Goal: Information Seeking & Learning: Check status

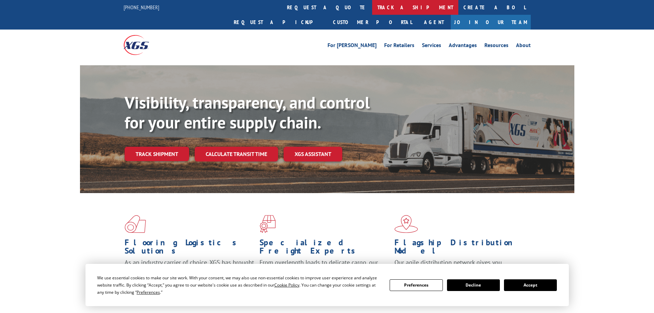
click at [372, 5] on link "track a shipment" at bounding box center [415, 7] width 86 height 15
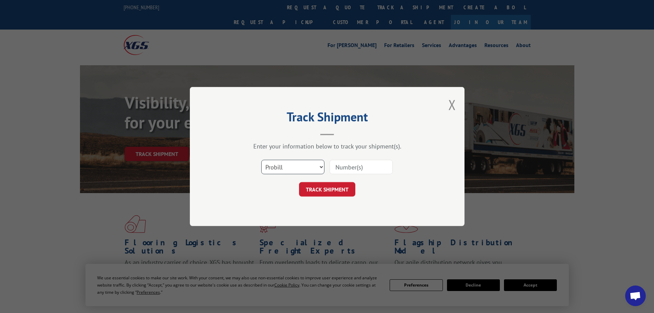
click at [284, 168] on select "Select category... Probill BOL PO" at bounding box center [292, 167] width 63 height 14
select select "bol"
click at [261, 160] on select "Select category... Probill BOL PO" at bounding box center [292, 167] width 63 height 14
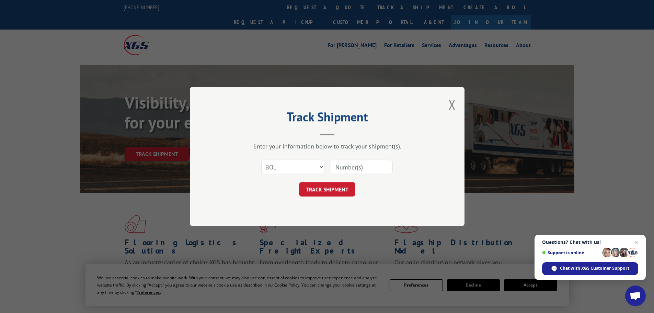
click at [336, 164] on input at bounding box center [361, 167] width 63 height 14
paste input "5628879"
type input "5628879"
click at [331, 187] on button "TRACK SHIPMENT" at bounding box center [327, 189] width 56 height 14
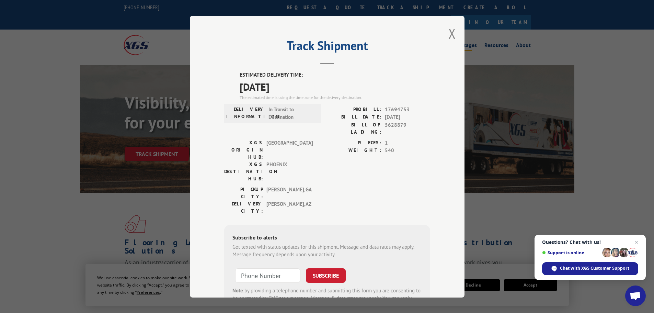
click at [449, 35] on button "Close modal" at bounding box center [453, 33] width 8 height 18
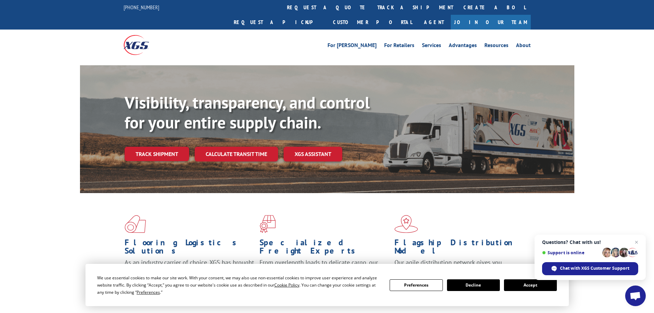
click at [372, 8] on link "track a shipment" at bounding box center [415, 7] width 86 height 15
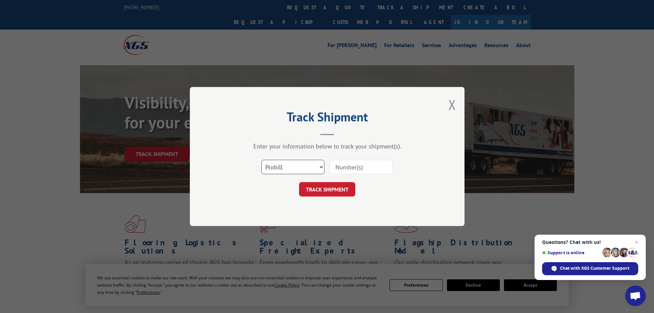
click at [307, 166] on select "Select category... Probill BOL PO" at bounding box center [292, 167] width 63 height 14
select select "bol"
click at [261, 160] on select "Select category... Probill BOL PO" at bounding box center [292, 167] width 63 height 14
click at [342, 166] on input at bounding box center [361, 167] width 63 height 14
paste input "5620412"
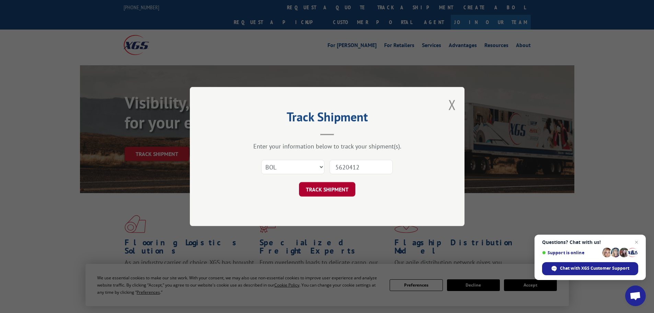
type input "5620412"
click at [339, 191] on button "TRACK SHIPMENT" at bounding box center [327, 189] width 56 height 14
